Goal: Task Accomplishment & Management: Use online tool/utility

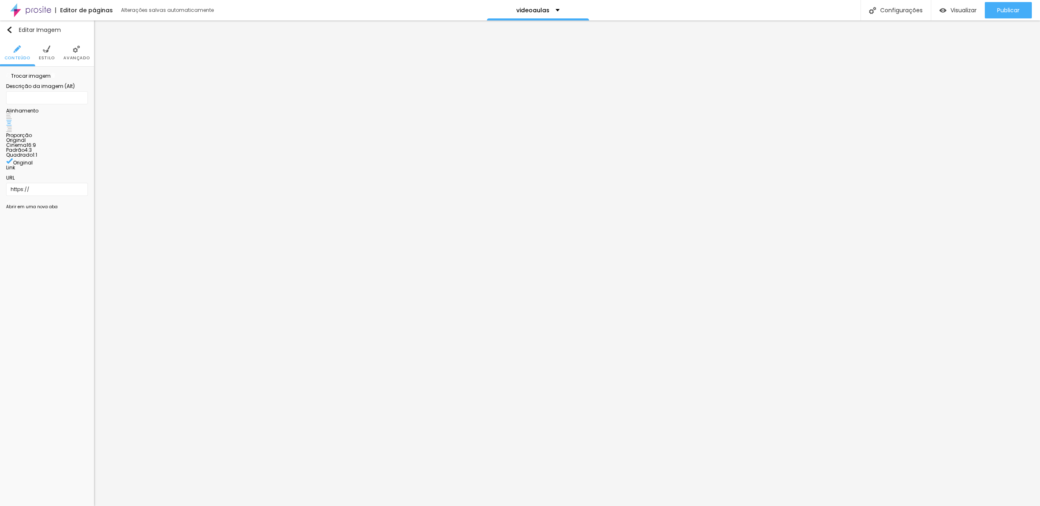
click at [46, 79] on span "Trocar imagem" at bounding box center [28, 75] width 45 height 7
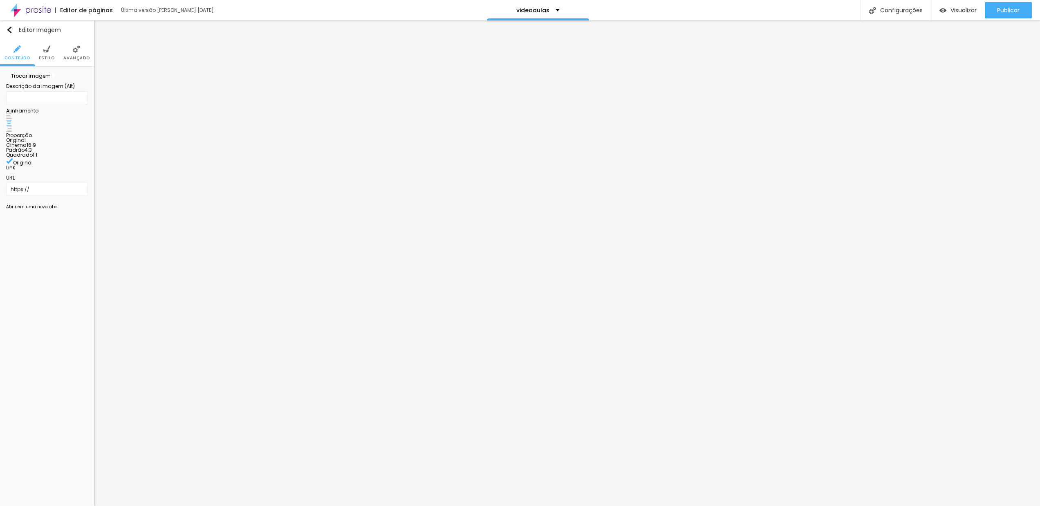
click at [37, 79] on span "Trocar imagem" at bounding box center [28, 75] width 45 height 7
click at [75, 56] on span "Avançado" at bounding box center [76, 58] width 26 height 4
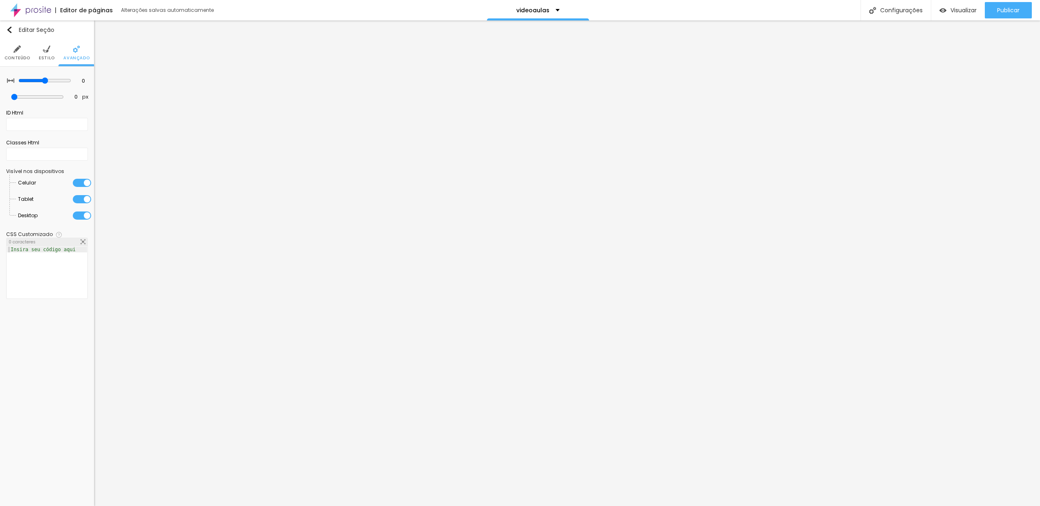
click at [54, 54] on ul "Conteúdo Estilo Avançado" at bounding box center [47, 52] width 94 height 27
click at [48, 52] on img at bounding box center [46, 48] width 7 height 7
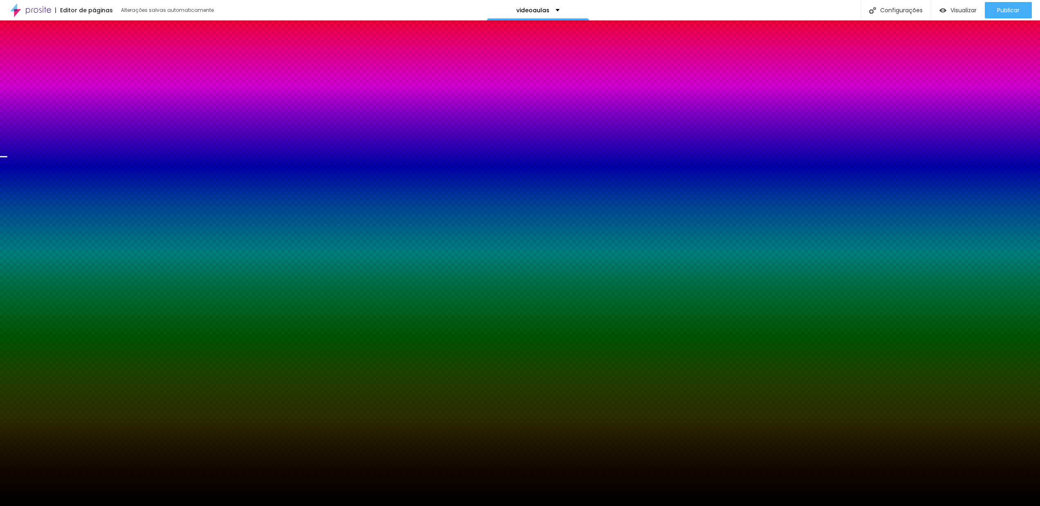
click at [37, 84] on span "Trocar imagem" at bounding box center [28, 80] width 45 height 7
